Goal: Task Accomplishment & Management: Use online tool/utility

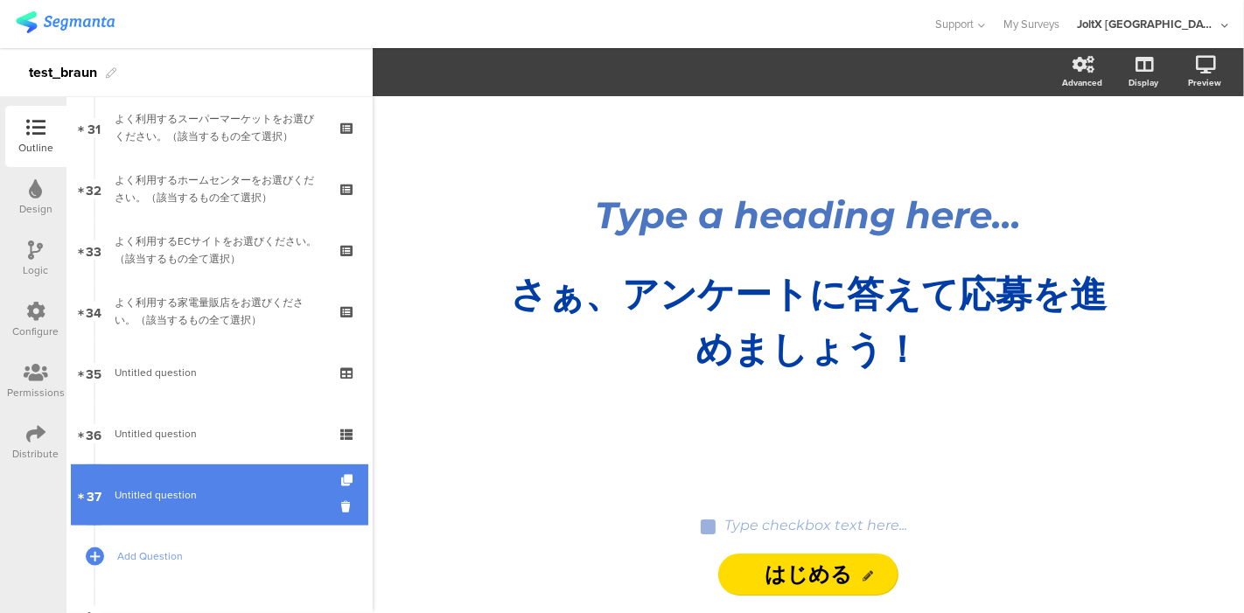
scroll to position [1980, 0]
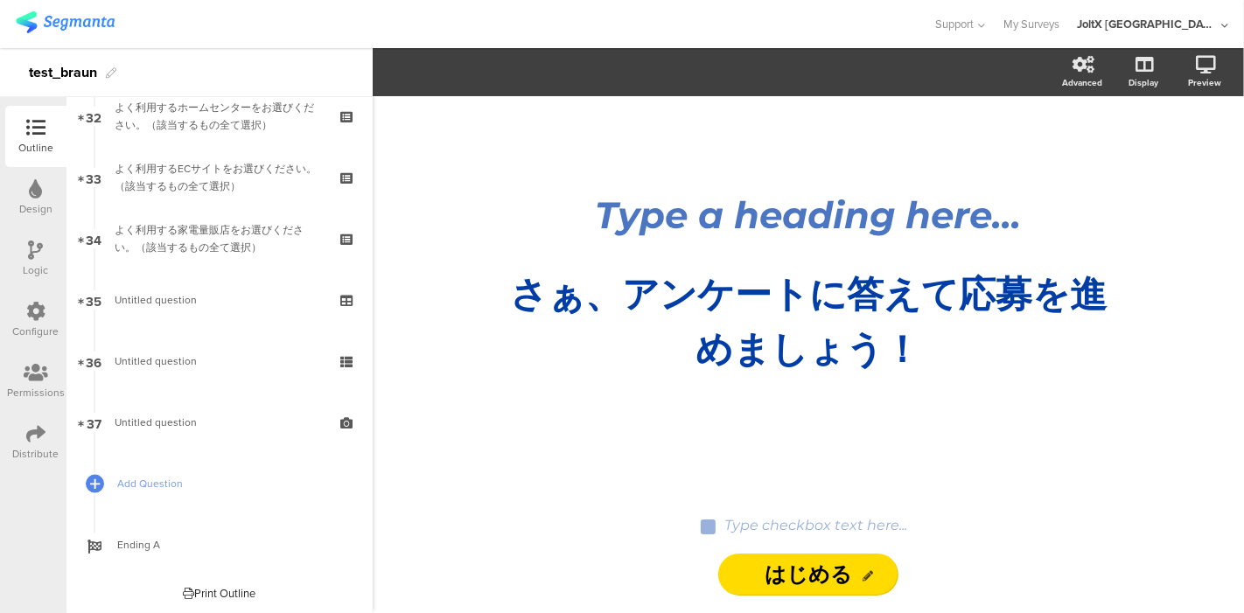
drag, startPoint x: 155, startPoint y: 417, endPoint x: 385, endPoint y: 479, distance: 238.3
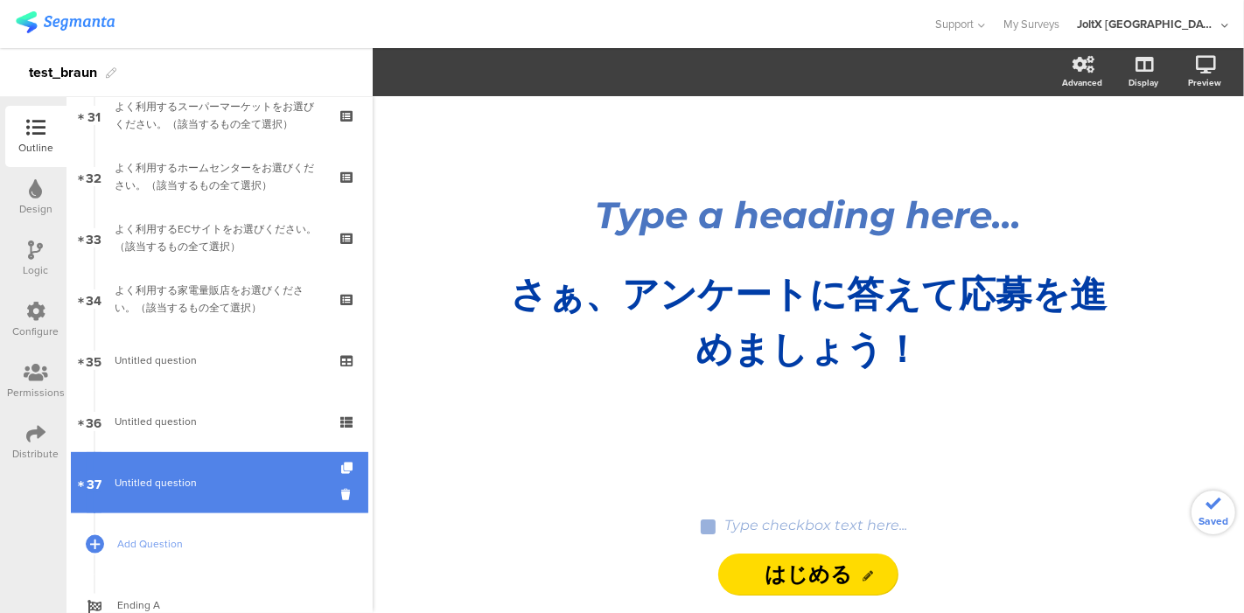
click at [190, 478] on span "Untitled question" at bounding box center [156, 483] width 82 height 16
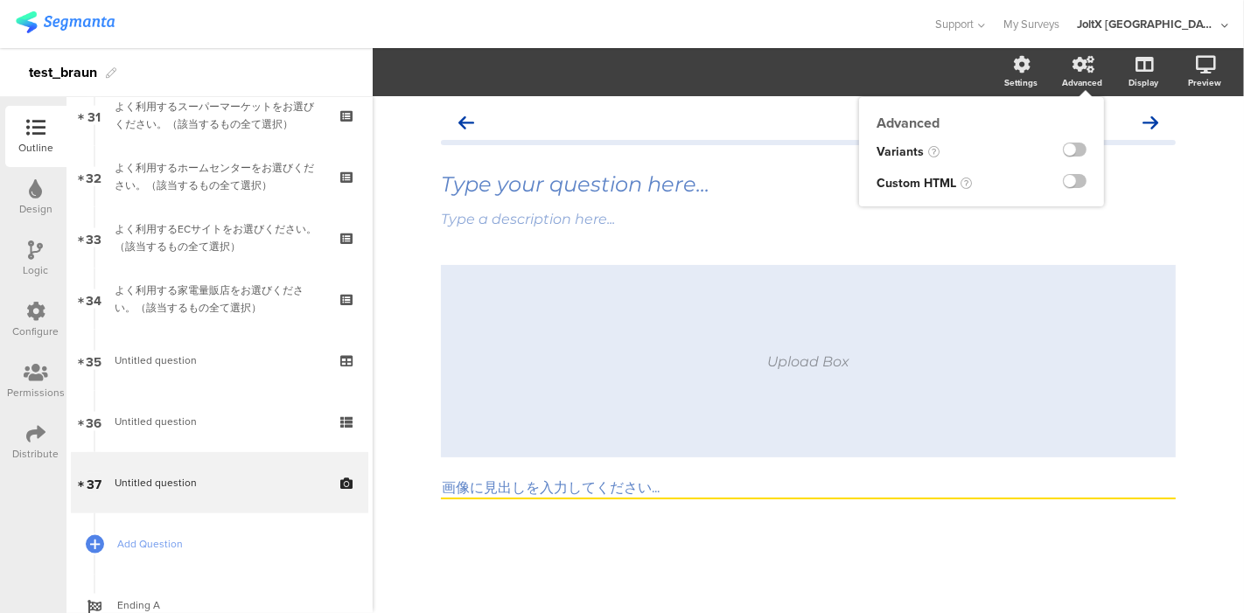
click at [1076, 76] on div "Advanced" at bounding box center [1082, 82] width 40 height 13
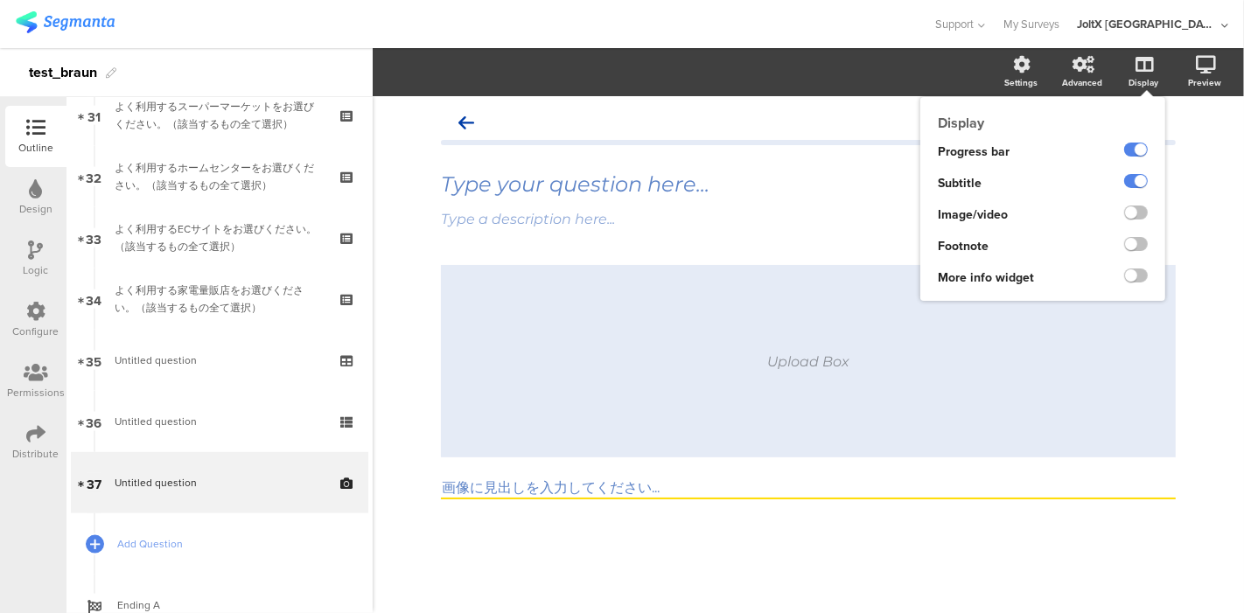
click at [1149, 78] on div "Display" at bounding box center [1143, 82] width 30 height 13
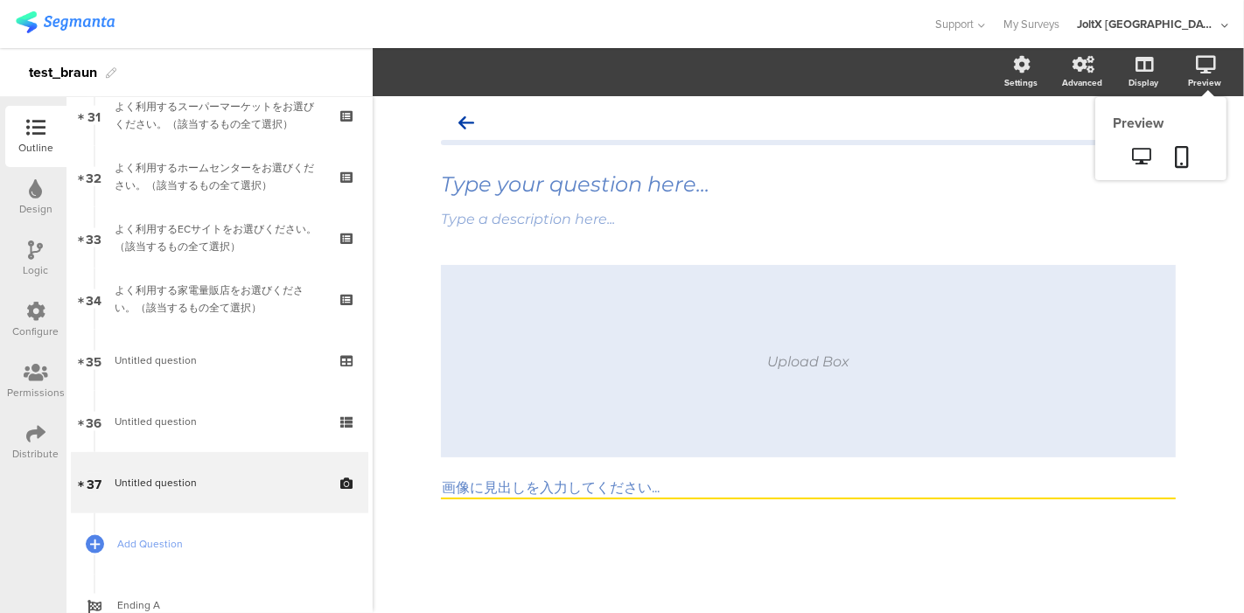
click at [1204, 71] on icon at bounding box center [1206, 64] width 20 height 17
click at [1141, 147] on link at bounding box center [1142, 157] width 43 height 29
click at [577, 534] on div "Upload Box 画像に見出しを入力してください..." at bounding box center [808, 413] width 735 height 296
click at [581, 533] on div "Upload Box 画像に見出しを入力してください..." at bounding box center [808, 413] width 735 height 296
click at [44, 190] on div "Design" at bounding box center [35, 197] width 61 height 61
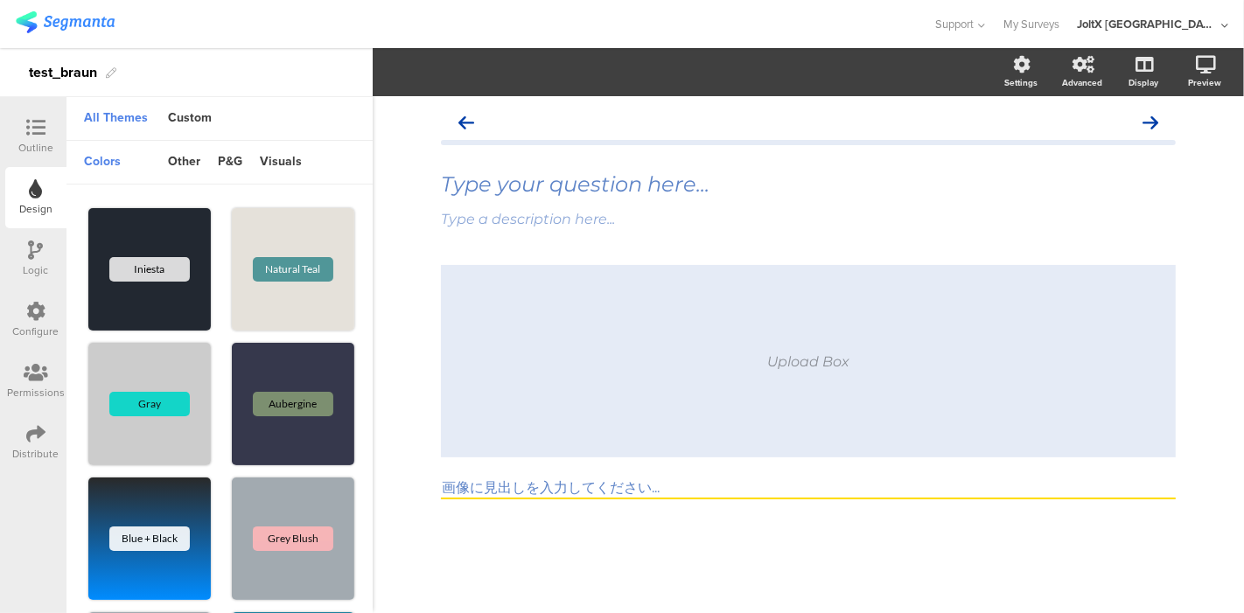
click at [39, 250] on icon at bounding box center [36, 250] width 15 height 19
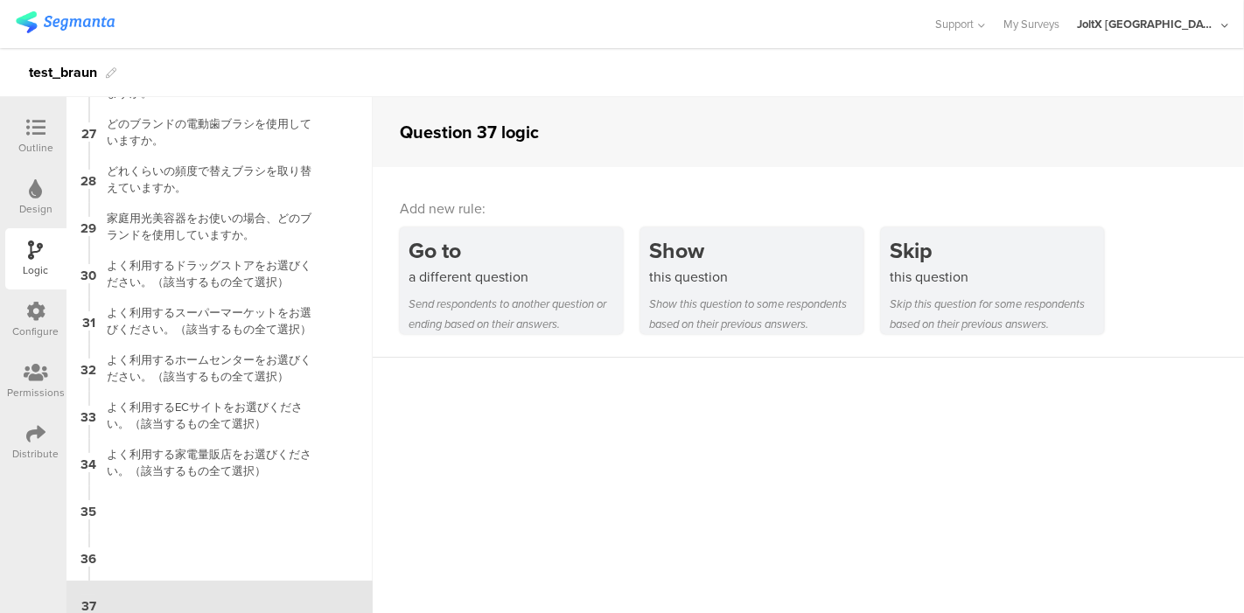
scroll to position [1231, 0]
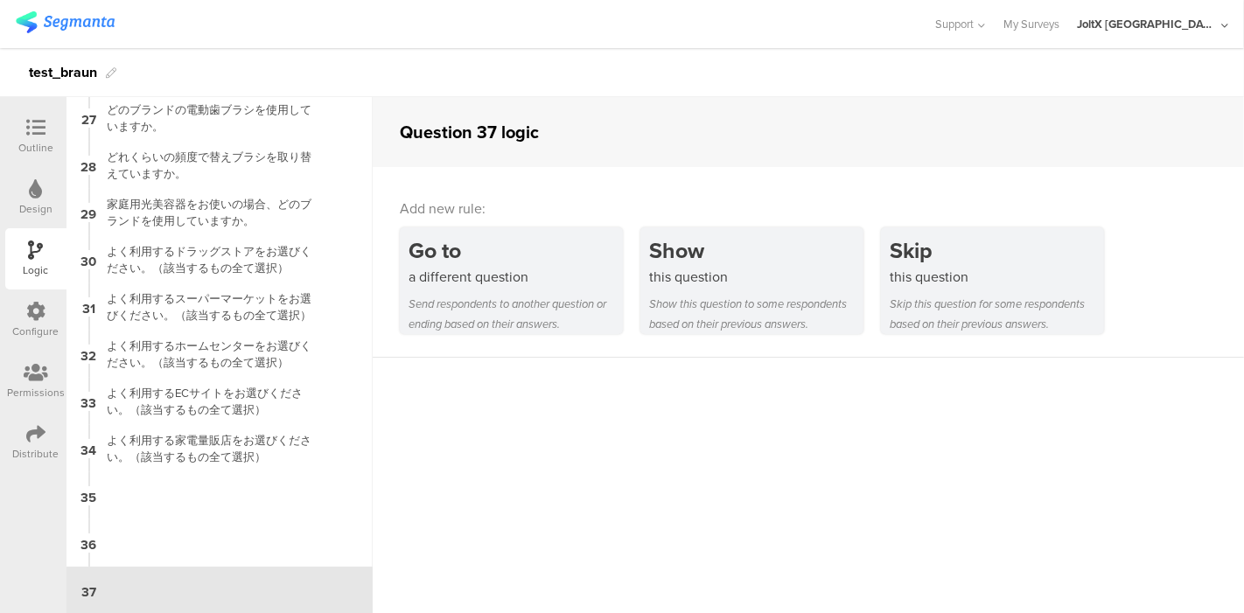
click at [30, 305] on icon at bounding box center [35, 311] width 19 height 19
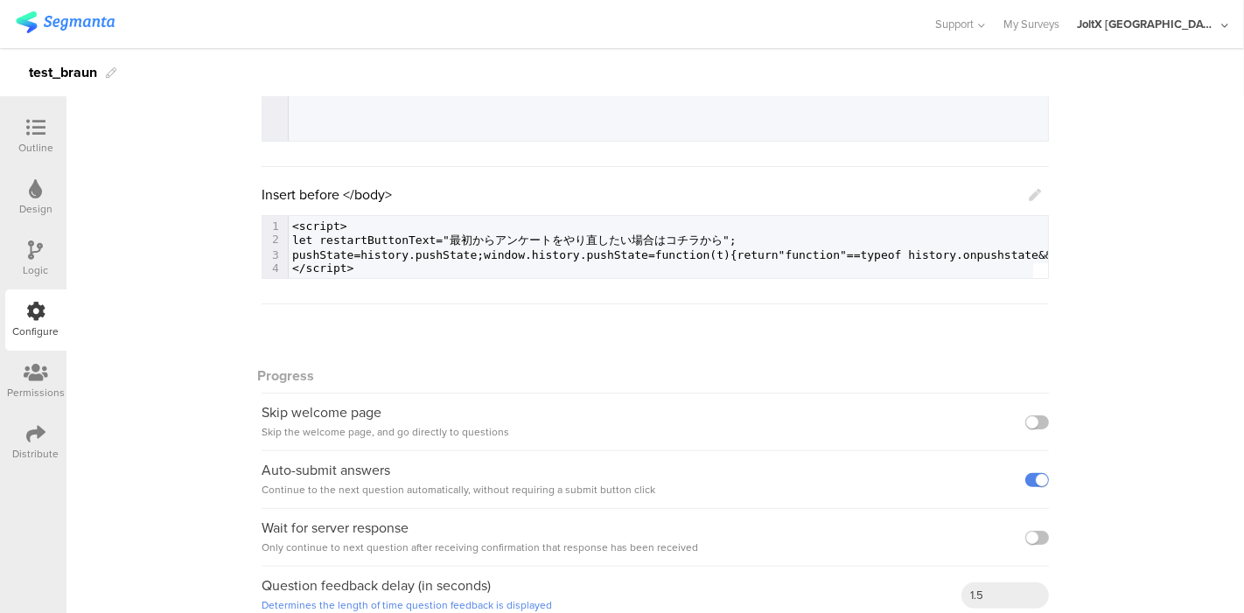
scroll to position [376, 0]
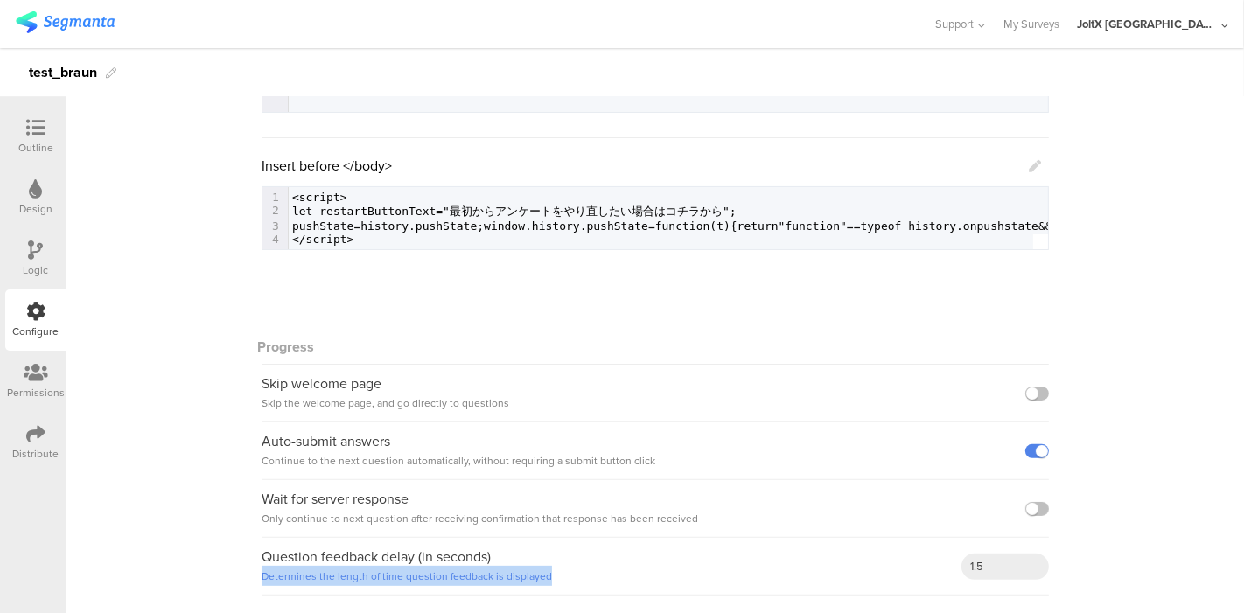
drag, startPoint x: 545, startPoint y: 573, endPoint x: 246, endPoint y: 591, distance: 299.7
click at [246, 591] on div "General Show answer choice numbering Custom survey HTML Insert before </head> 1…" at bounding box center [654, 202] width 1177 height 822
copy link "Determines the length of time question feedback is displayed"
click at [117, 372] on div "General Show answer choice numbering Custom survey HTML Insert before </head> 1…" at bounding box center [654, 202] width 1177 height 822
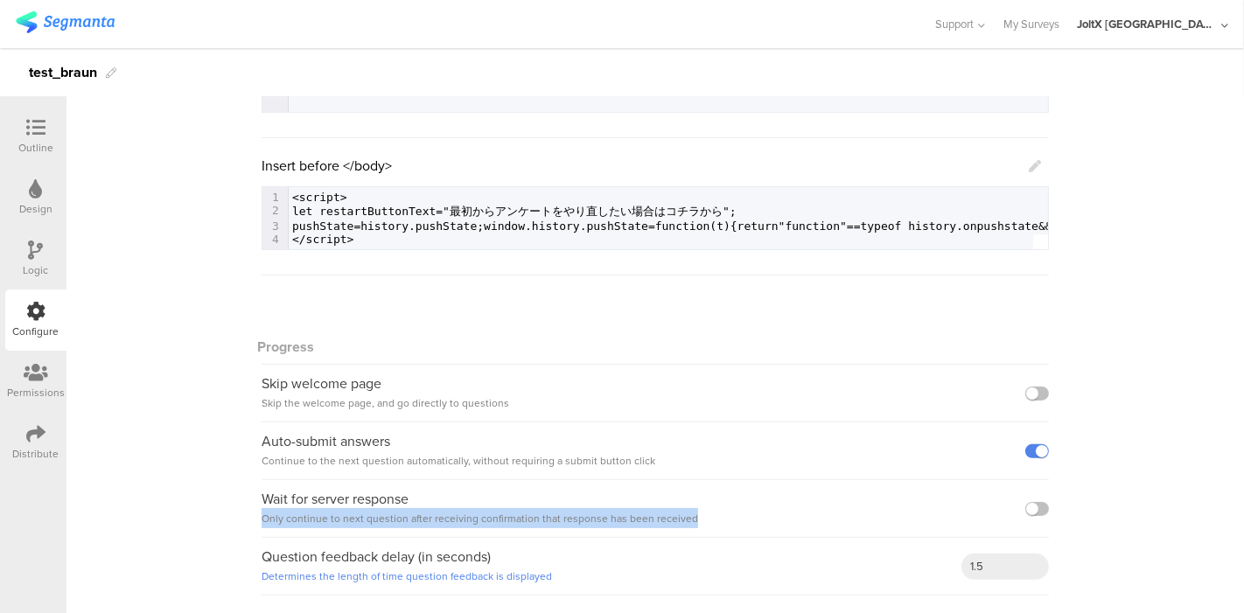
drag, startPoint x: 693, startPoint y: 522, endPoint x: 249, endPoint y: 523, distance: 443.5
click at [249, 523] on div "General Show answer choice numbering Custom survey HTML Insert before </head> 1…" at bounding box center [654, 202] width 1177 height 822
copy span "Only continue to next question after receiving confirmation that response has b…"
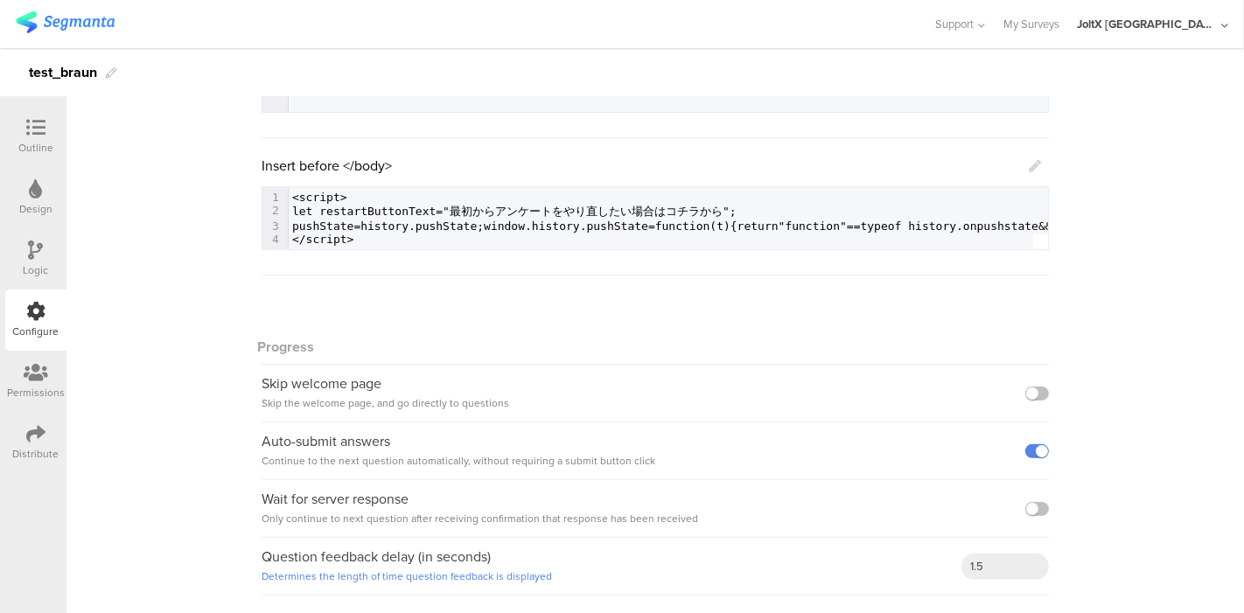
click at [155, 395] on div "General Show answer choice numbering Custom survey HTML Insert before </head> 1…" at bounding box center [654, 202] width 1177 height 822
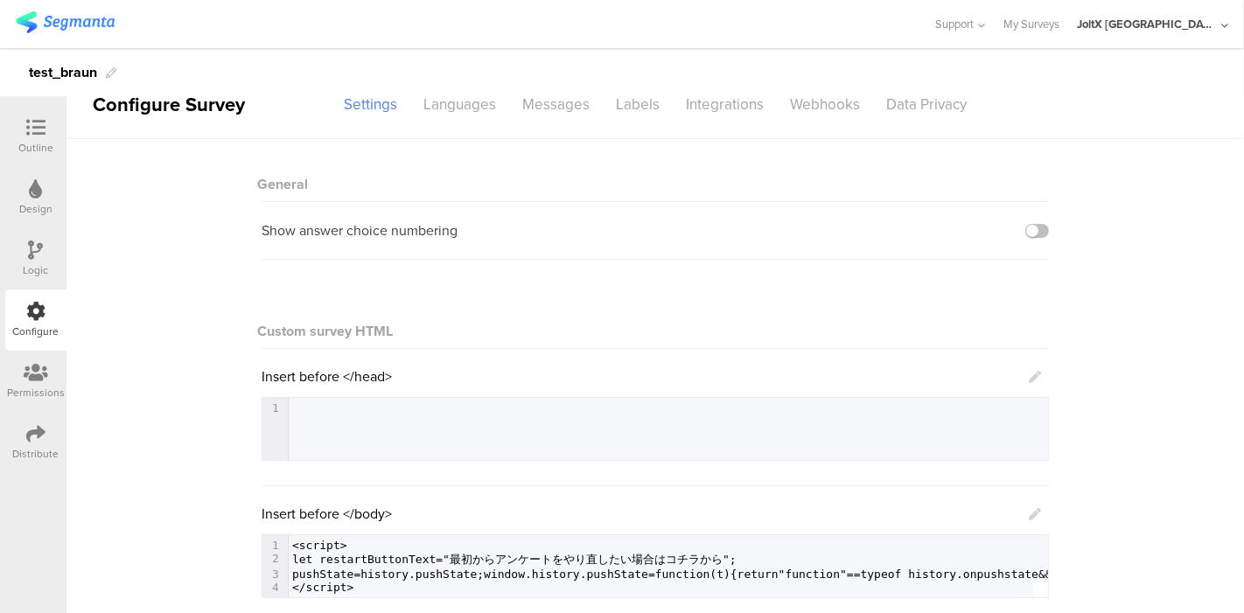
scroll to position [0, 0]
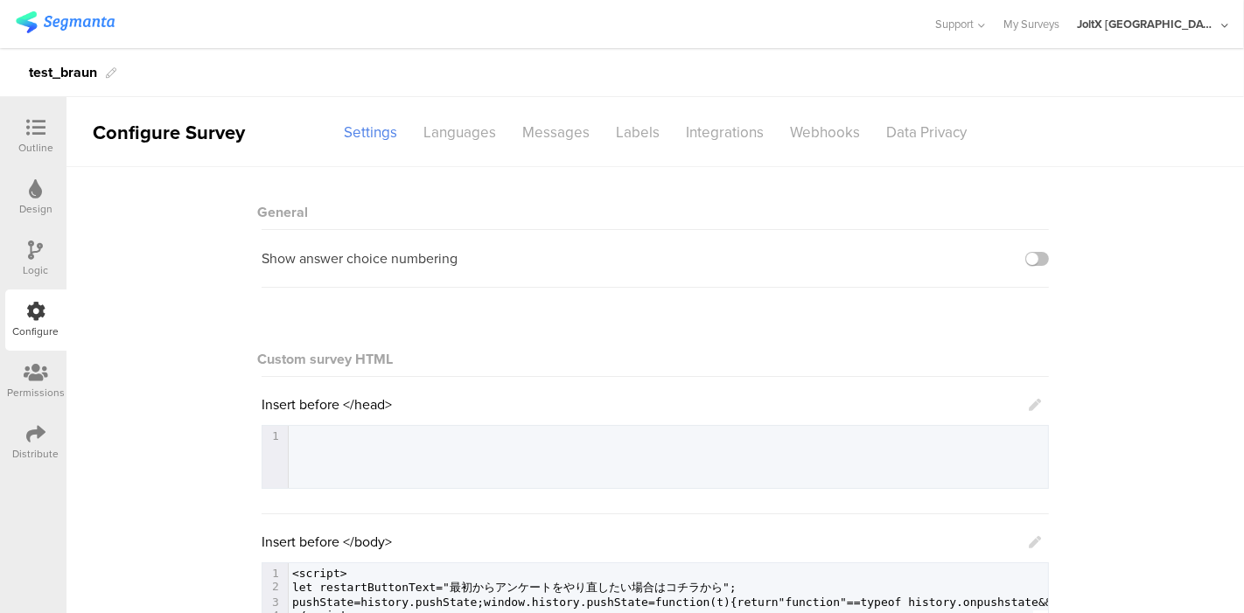
click at [156, 375] on div "General Show answer choice numbering Custom survey HTML Insert before </head> 1…" at bounding box center [654, 578] width 1177 height 822
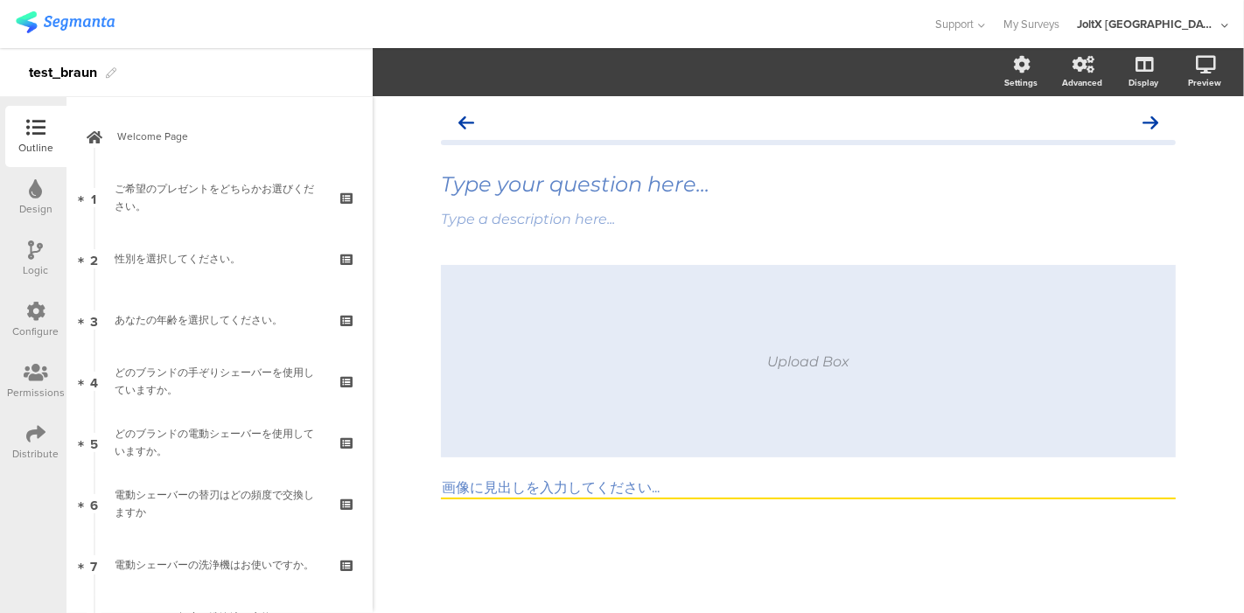
scroll to position [1919, 0]
